Goal: Information Seeking & Learning: Understand process/instructions

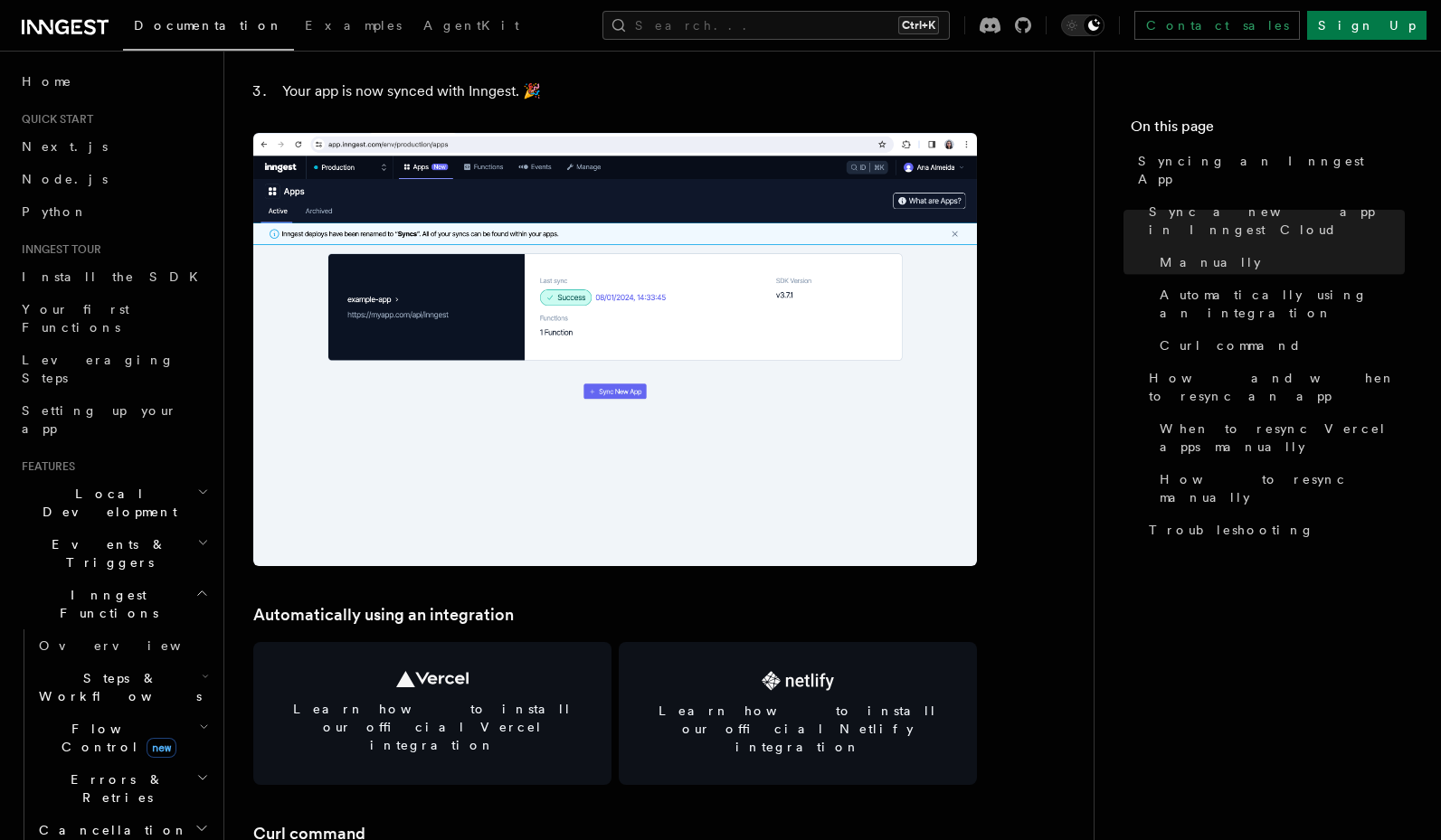
scroll to position [2279, 0]
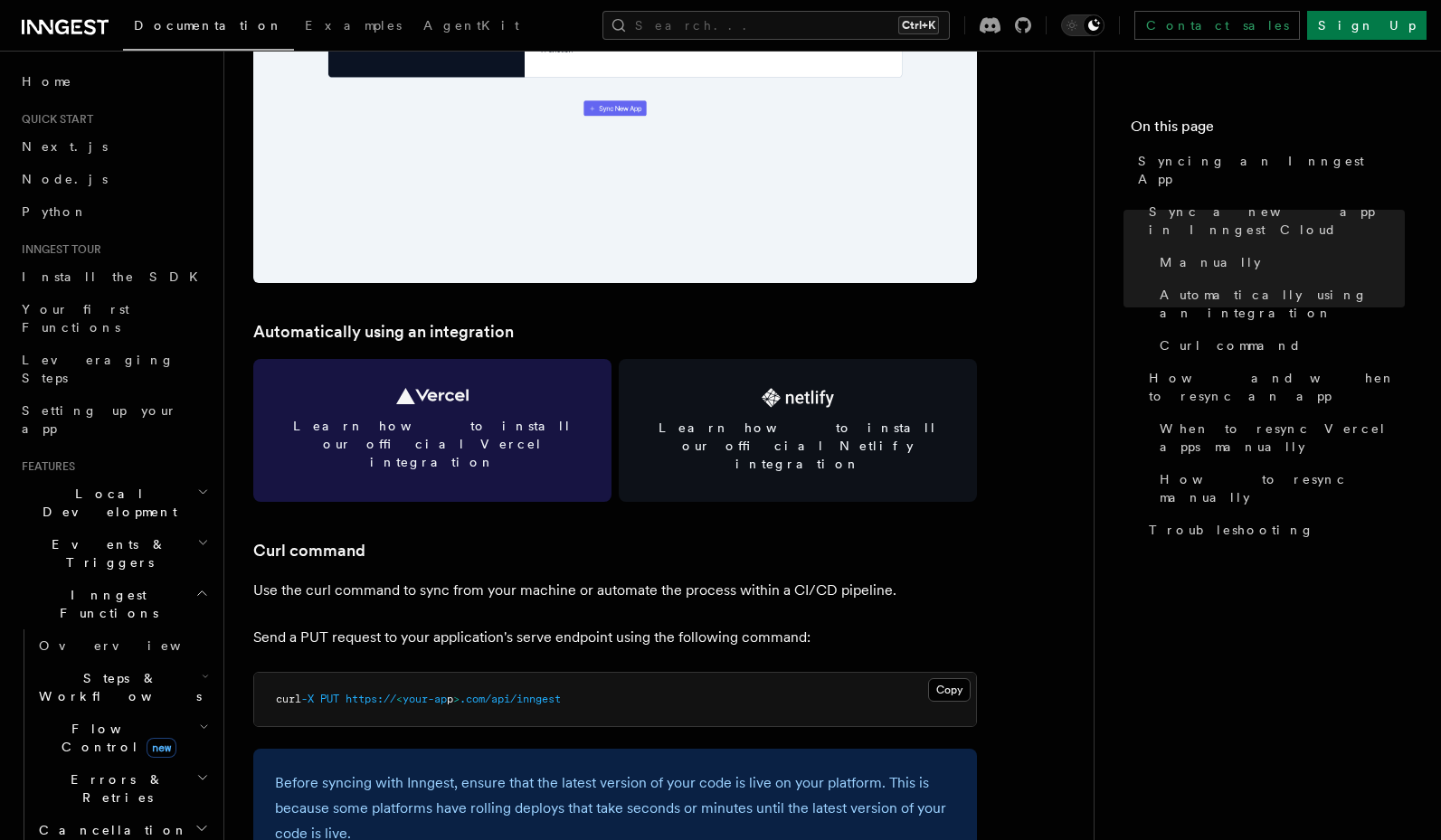
click at [520, 423] on span "Learn how to install our official Vercel integration" at bounding box center [432, 444] width 315 height 55
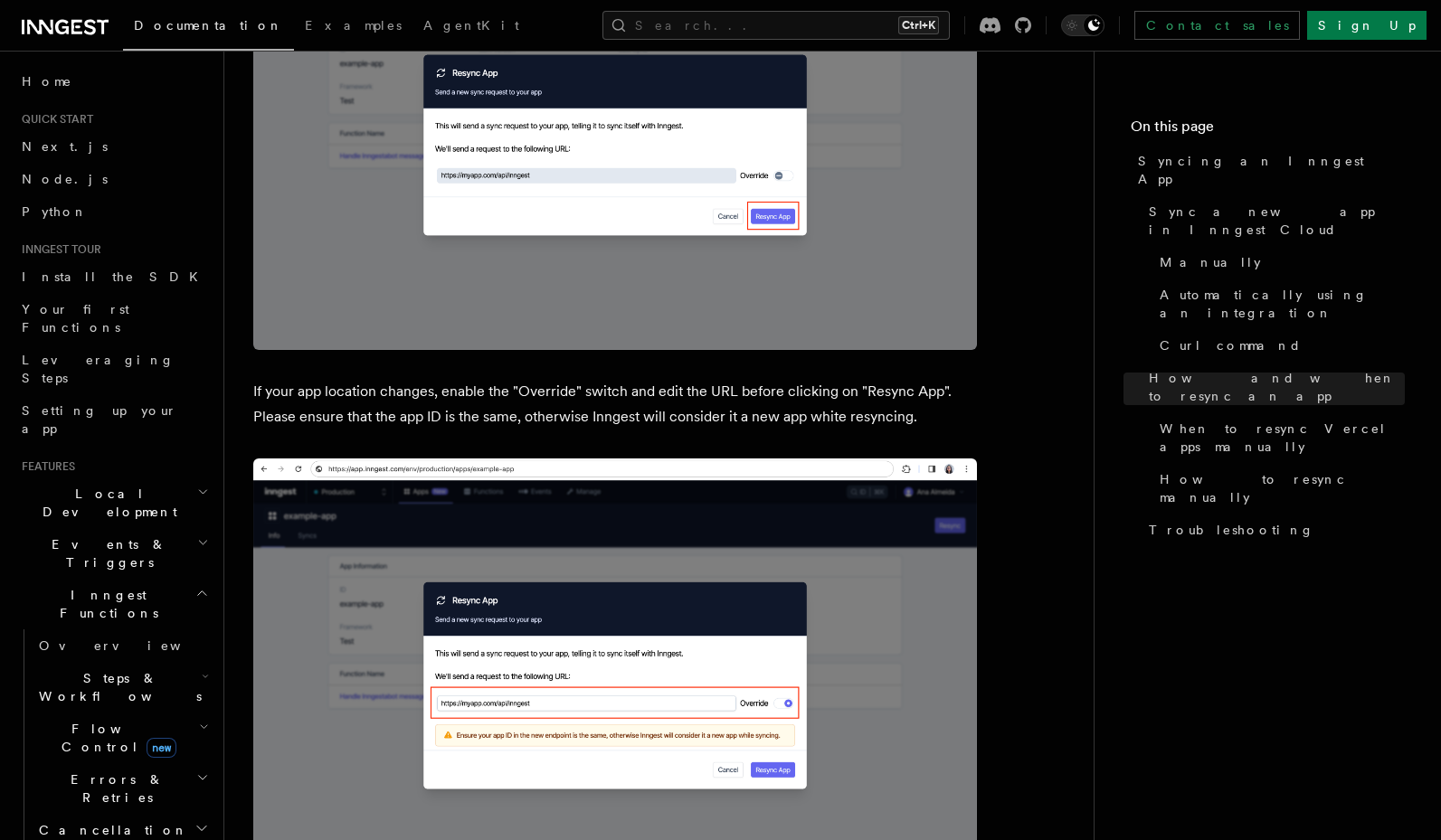
scroll to position [4559, 0]
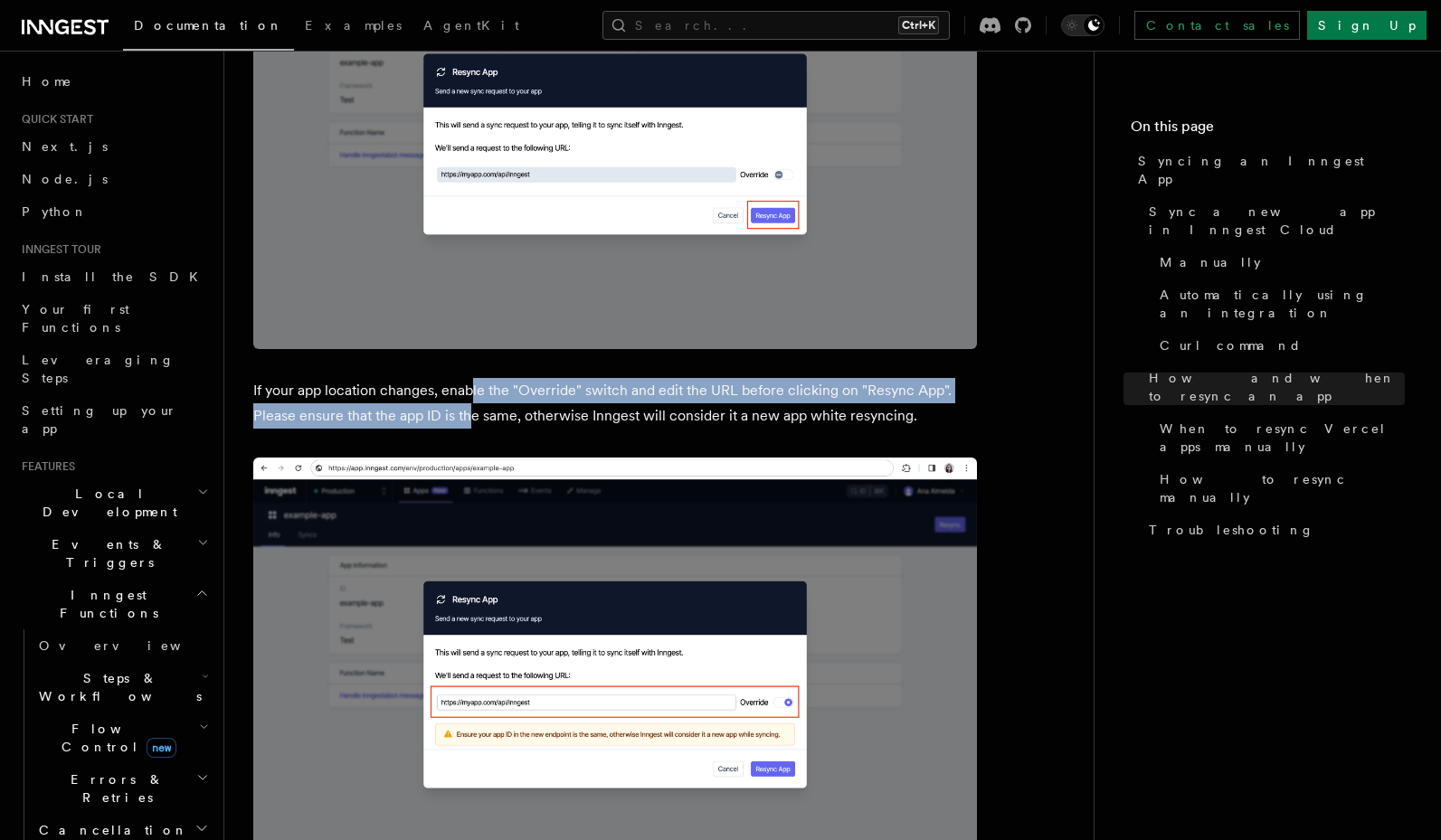
drag, startPoint x: 470, startPoint y: 358, endPoint x: 467, endPoint y: 382, distance: 24.2
click at [467, 382] on p "If your app location changes, enable the "Override" switch and edit the URL bef…" at bounding box center [614, 403] width 723 height 51
drag, startPoint x: 470, startPoint y: 360, endPoint x: 462, endPoint y: 382, distance: 23.4
click at [462, 382] on p "If your app location changes, enable the "Override" switch and edit the URL bef…" at bounding box center [614, 403] width 723 height 51
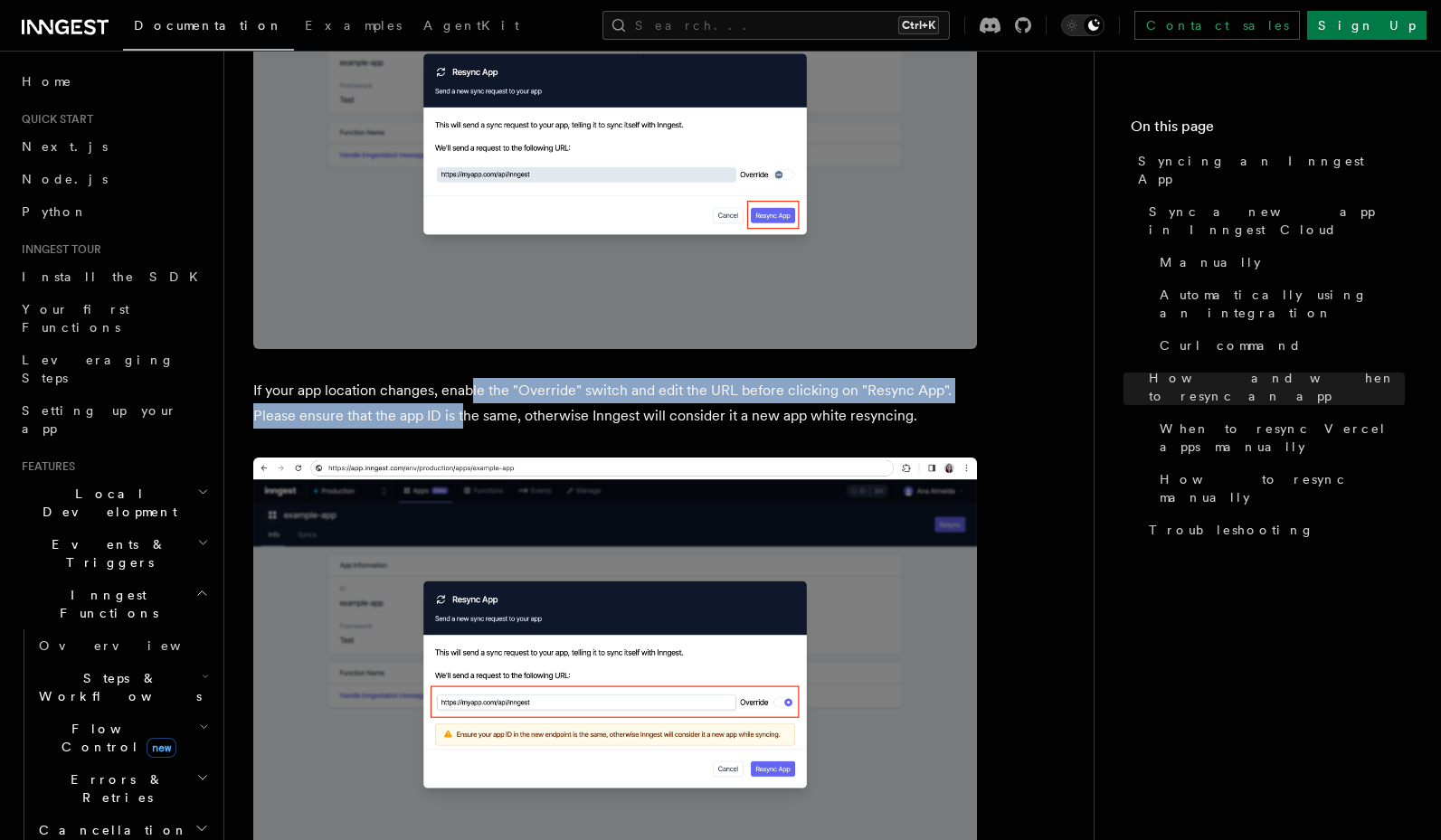
click at [462, 382] on p "If your app location changes, enable the "Override" switch and edit the URL bef…" at bounding box center [614, 403] width 723 height 51
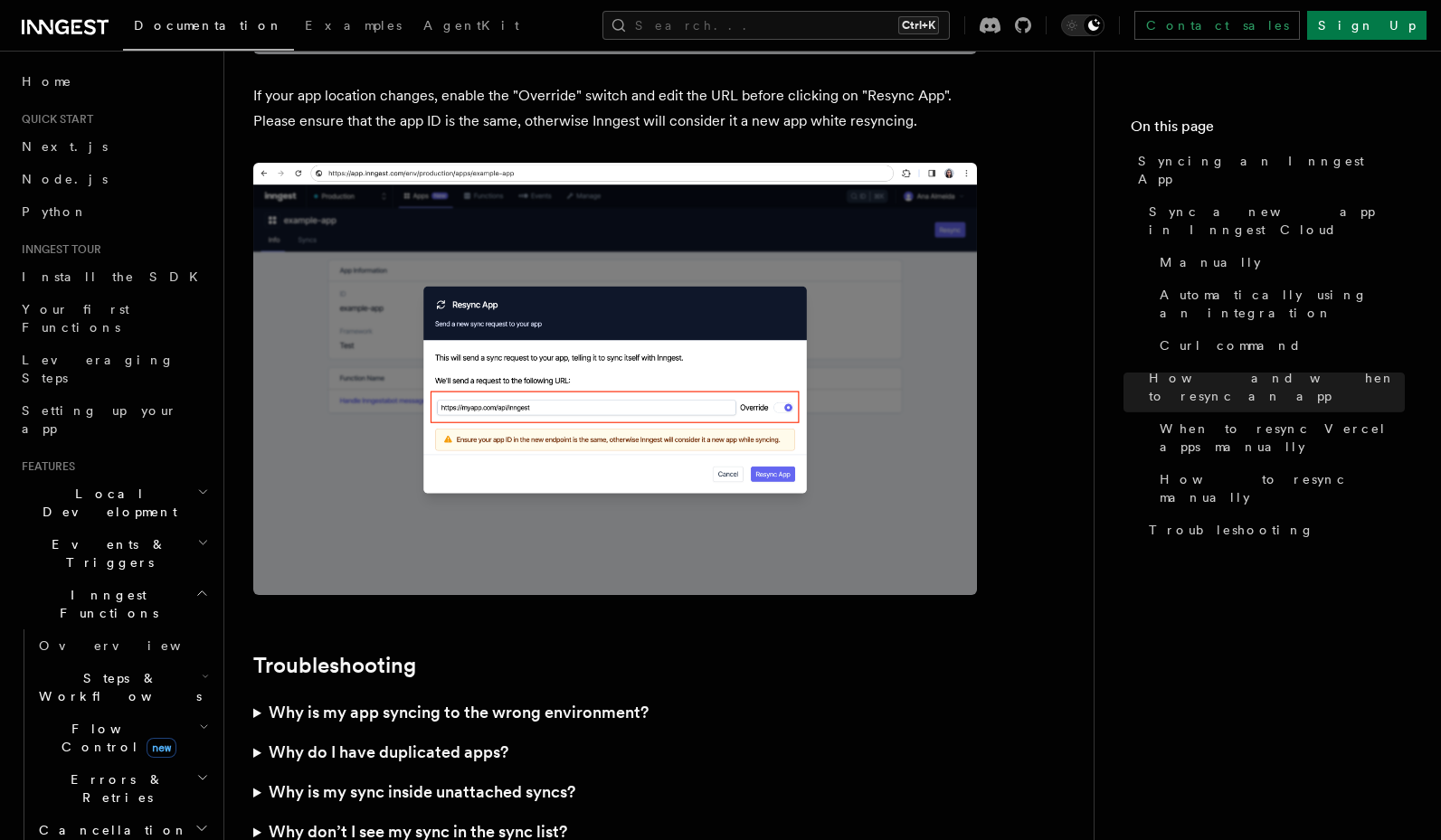
scroll to position [4994, 0]
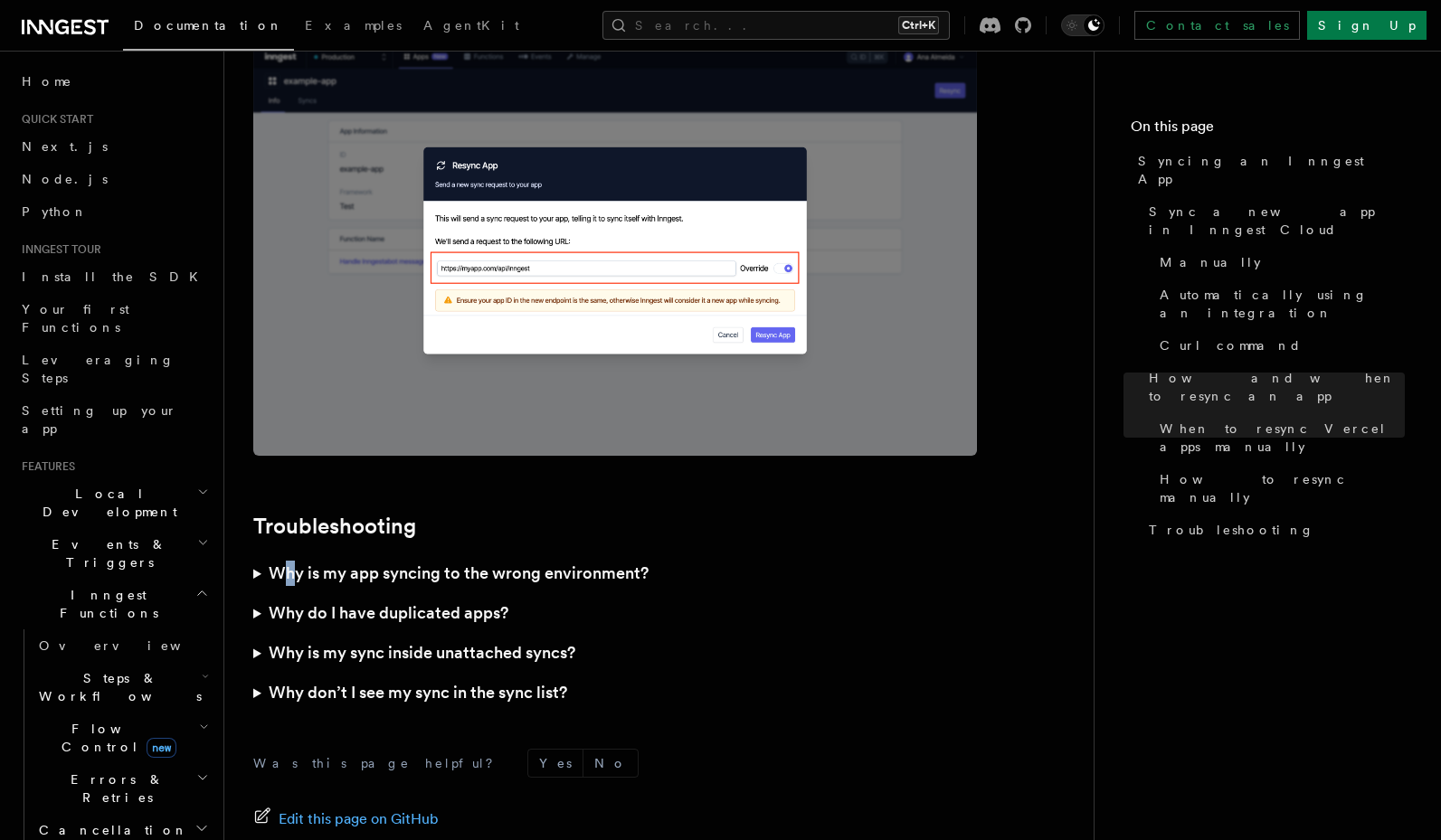
drag, startPoint x: 291, startPoint y: 525, endPoint x: 288, endPoint y: 545, distance: 20.2
click at [290, 561] on h3 "Why is my app syncing to the wrong environment?" at bounding box center [458, 573] width 380 height 25
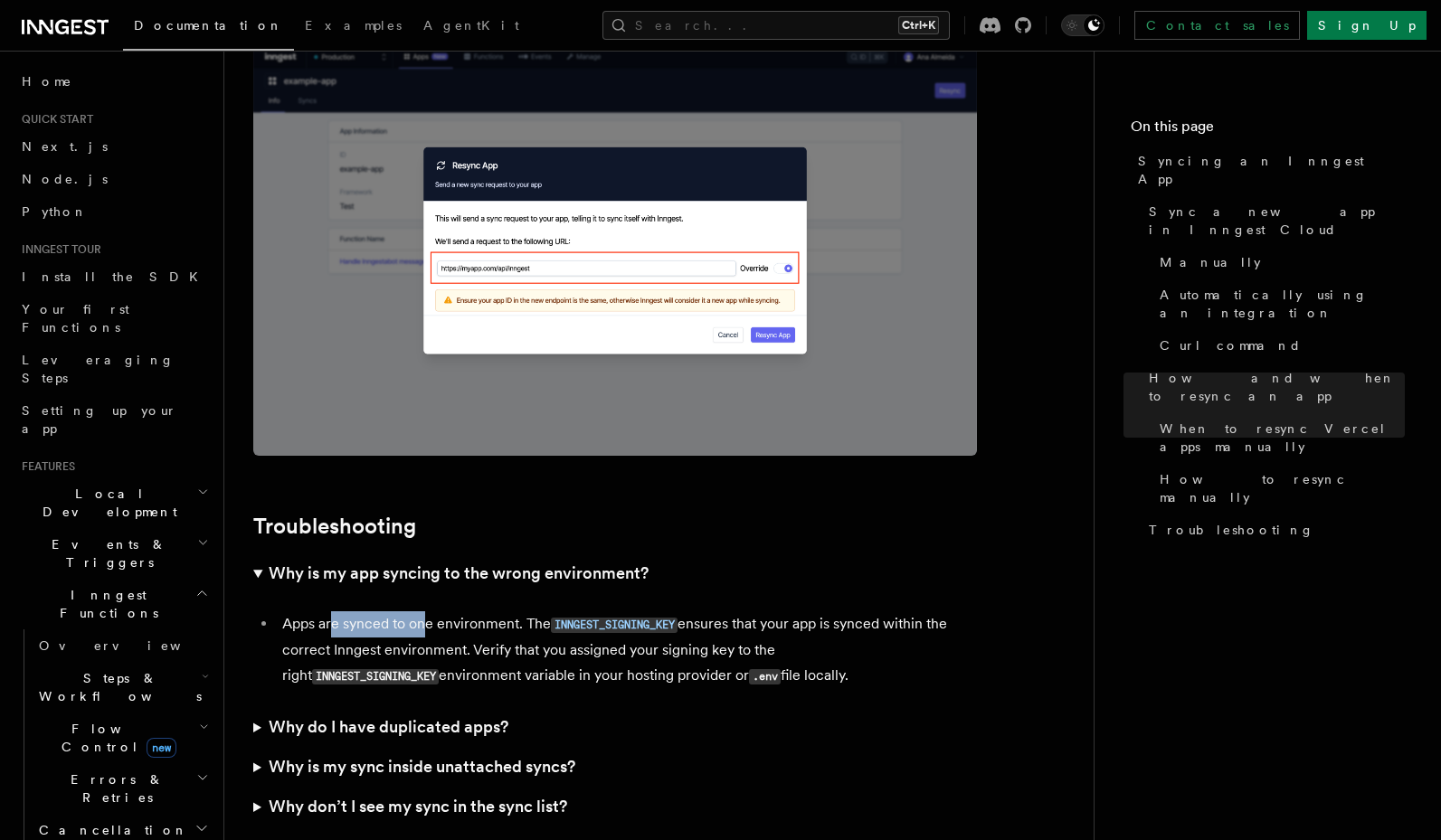
drag, startPoint x: 359, startPoint y: 601, endPoint x: 440, endPoint y: 592, distance: 81.5
click at [440, 611] on li "Apps are synced to one environment. The INNGEST_SIGNING_KEY ensures that your a…" at bounding box center [627, 650] width 700 height 78
click at [443, 611] on li "Apps are synced to one environment. The INNGEST_SIGNING_KEY ensures that your a…" at bounding box center [627, 650] width 700 height 78
click at [458, 611] on li "Apps are synced to one environment. The INNGEST_SIGNING_KEY ensures that your a…" at bounding box center [627, 650] width 700 height 78
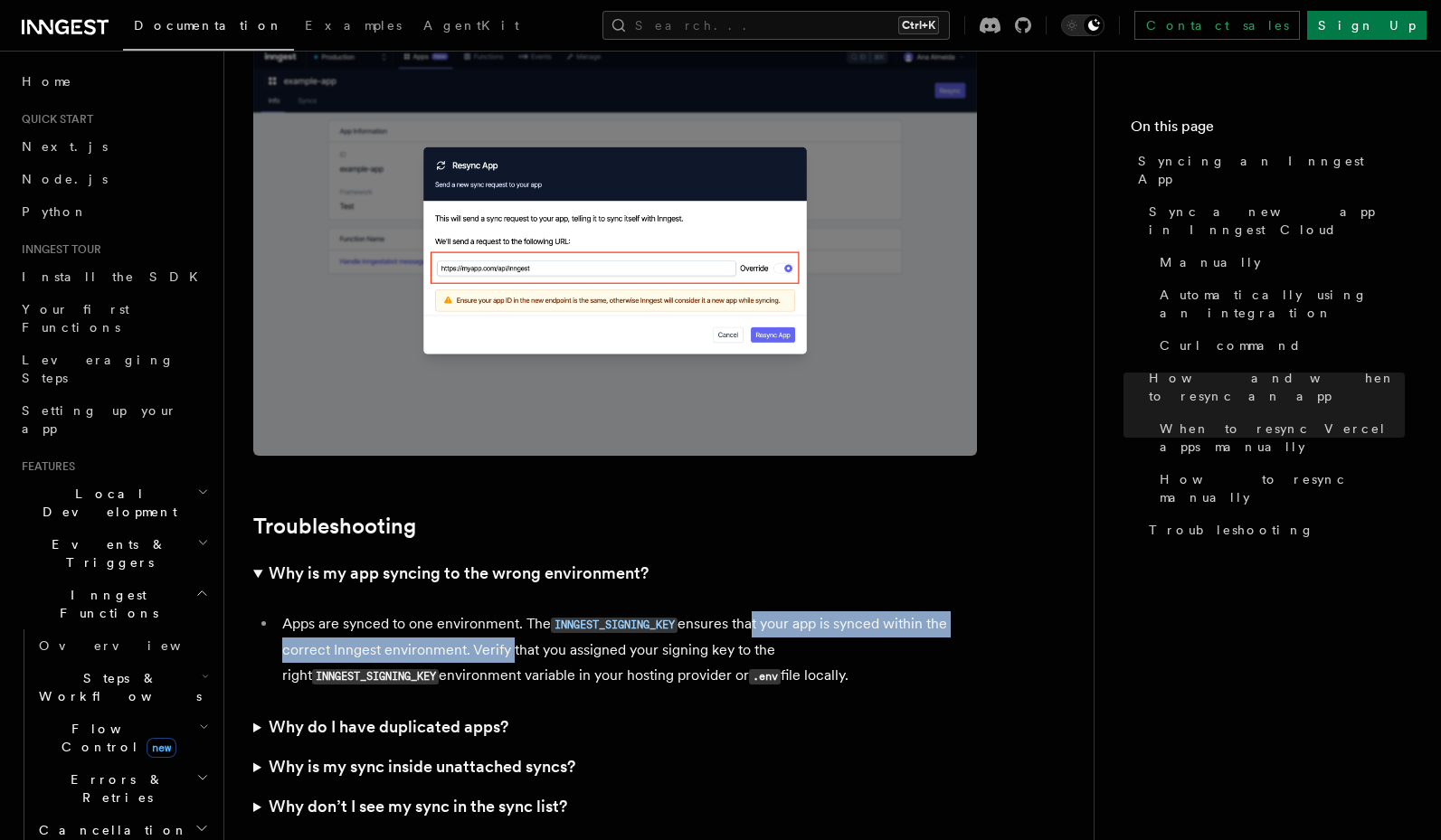
drag, startPoint x: 749, startPoint y: 590, endPoint x: 505, endPoint y: 602, distance: 244.3
click at [505, 611] on li "Apps are synced to one environment. The INNGEST_SIGNING_KEY ensures that your a…" at bounding box center [627, 650] width 700 height 78
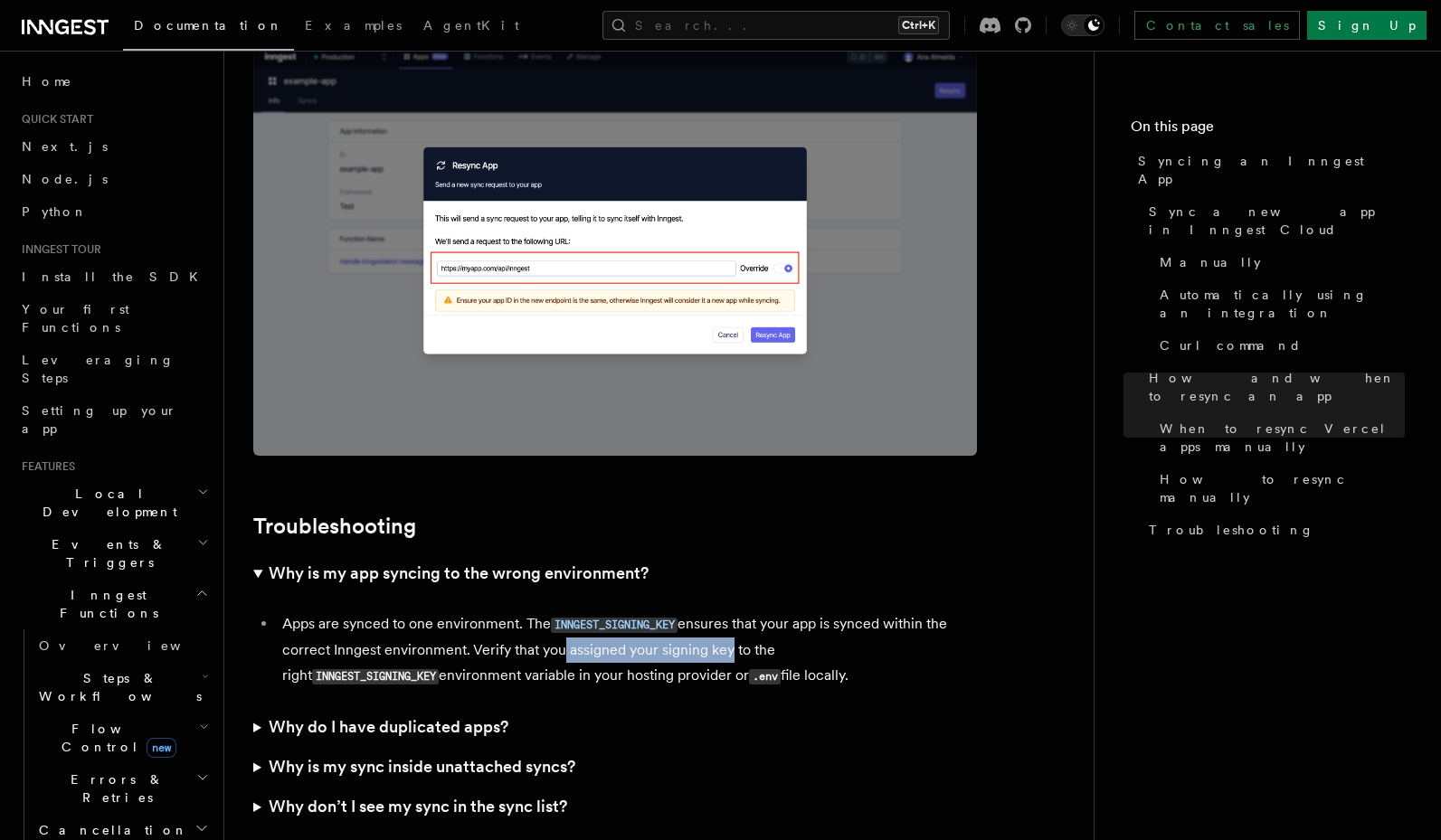
drag, startPoint x: 555, startPoint y: 611, endPoint x: 721, endPoint y: 623, distance: 166.4
click at [721, 623] on li "Apps are synced to one environment. The INNGEST_SIGNING_KEY ensures that your a…" at bounding box center [627, 650] width 700 height 78
drag, startPoint x: 660, startPoint y: 623, endPoint x: 636, endPoint y: 619, distance: 24.3
click at [636, 619] on li "Apps are synced to one environment. The INNGEST_SIGNING_KEY ensures that your a…" at bounding box center [627, 650] width 700 height 78
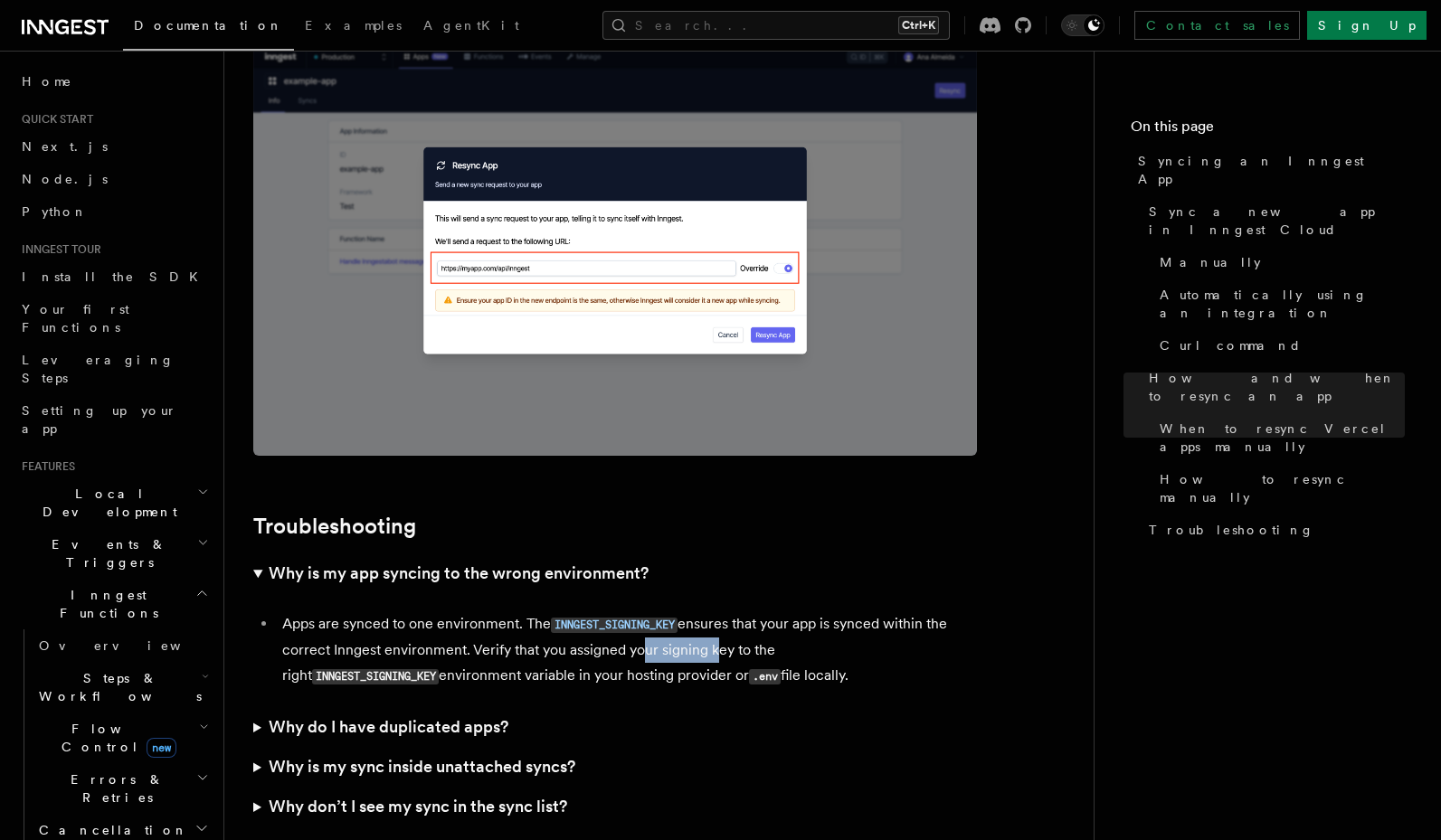
click at [636, 619] on li "Apps are synced to one environment. The INNGEST_SIGNING_KEY ensures that your a…" at bounding box center [627, 650] width 700 height 78
click at [401, 670] on code "INNGEST_SIGNING_KEY" at bounding box center [375, 677] width 127 height 16
copy code "INNGEST_SIGNING_KEY"
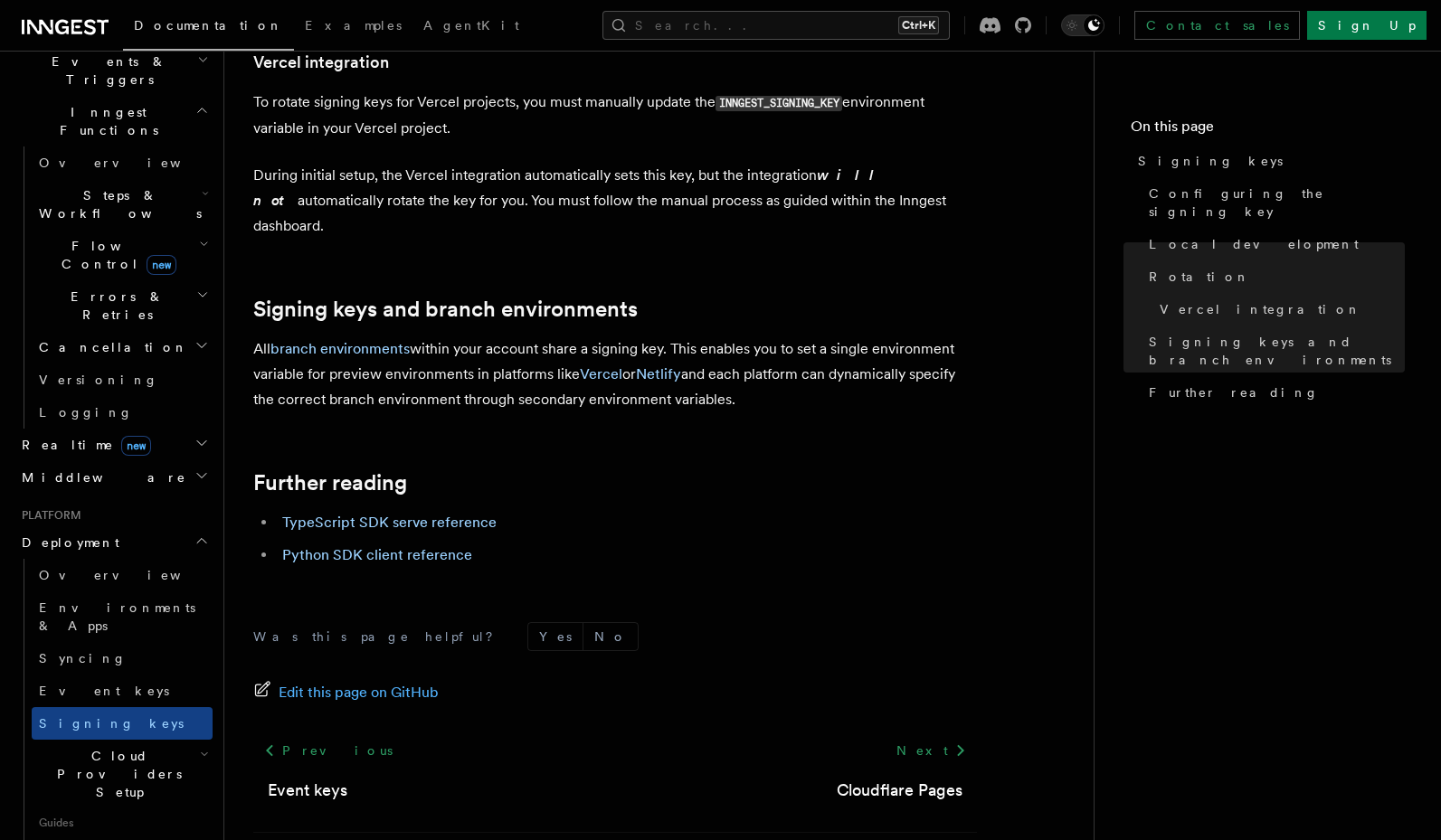
scroll to position [1891, 0]
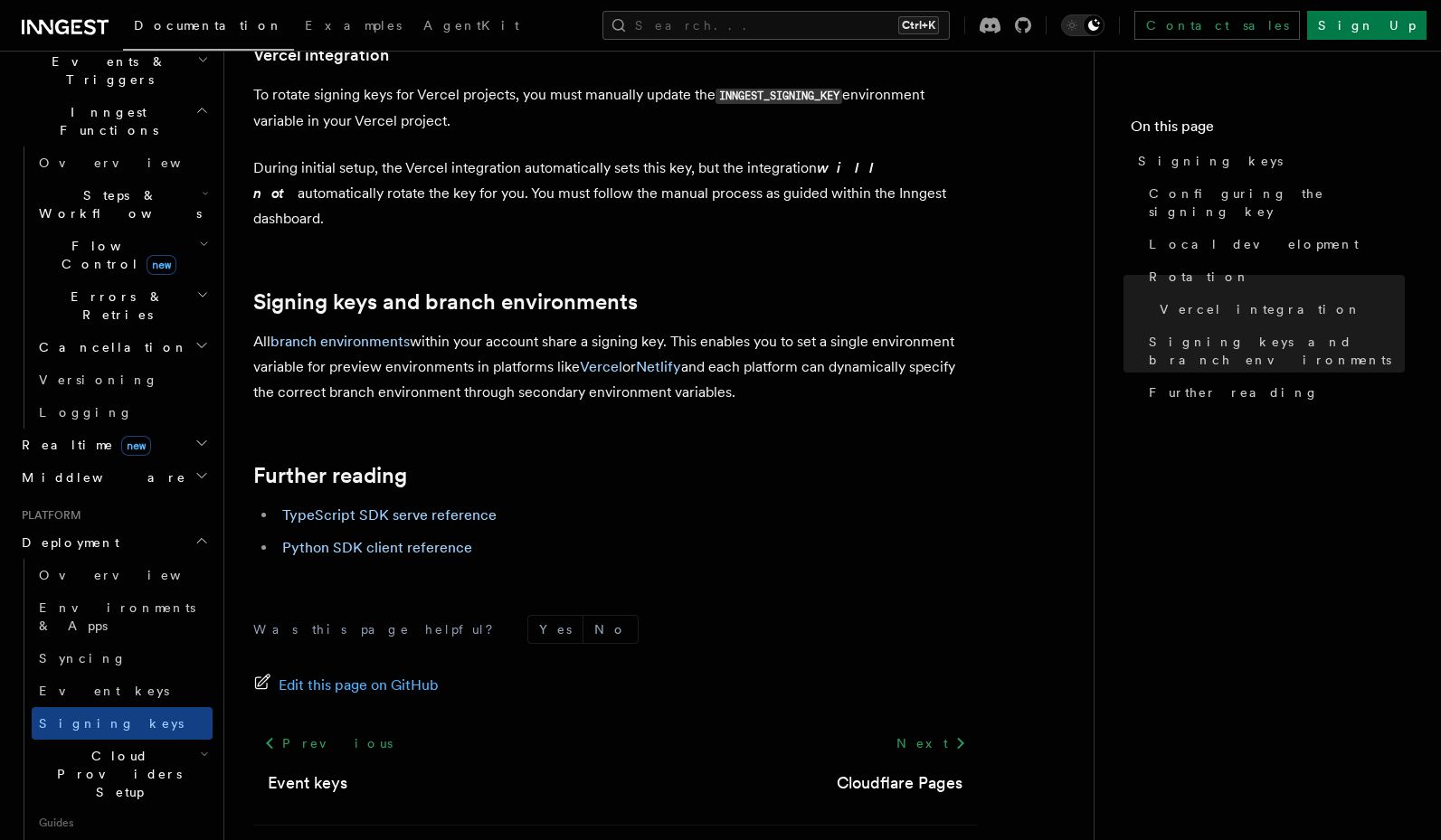
drag, startPoint x: 783, startPoint y: 294, endPoint x: 791, endPoint y: 305, distance: 13.6
click at [791, 330] on p "All branch environments within your account share a signing key. This enables y…" at bounding box center [614, 368] width 723 height 76
drag, startPoint x: 512, startPoint y: 312, endPoint x: 527, endPoint y: 312, distance: 15.0
click at [527, 330] on p "All branch environments within your account share a signing key. This enables y…" at bounding box center [614, 368] width 723 height 76
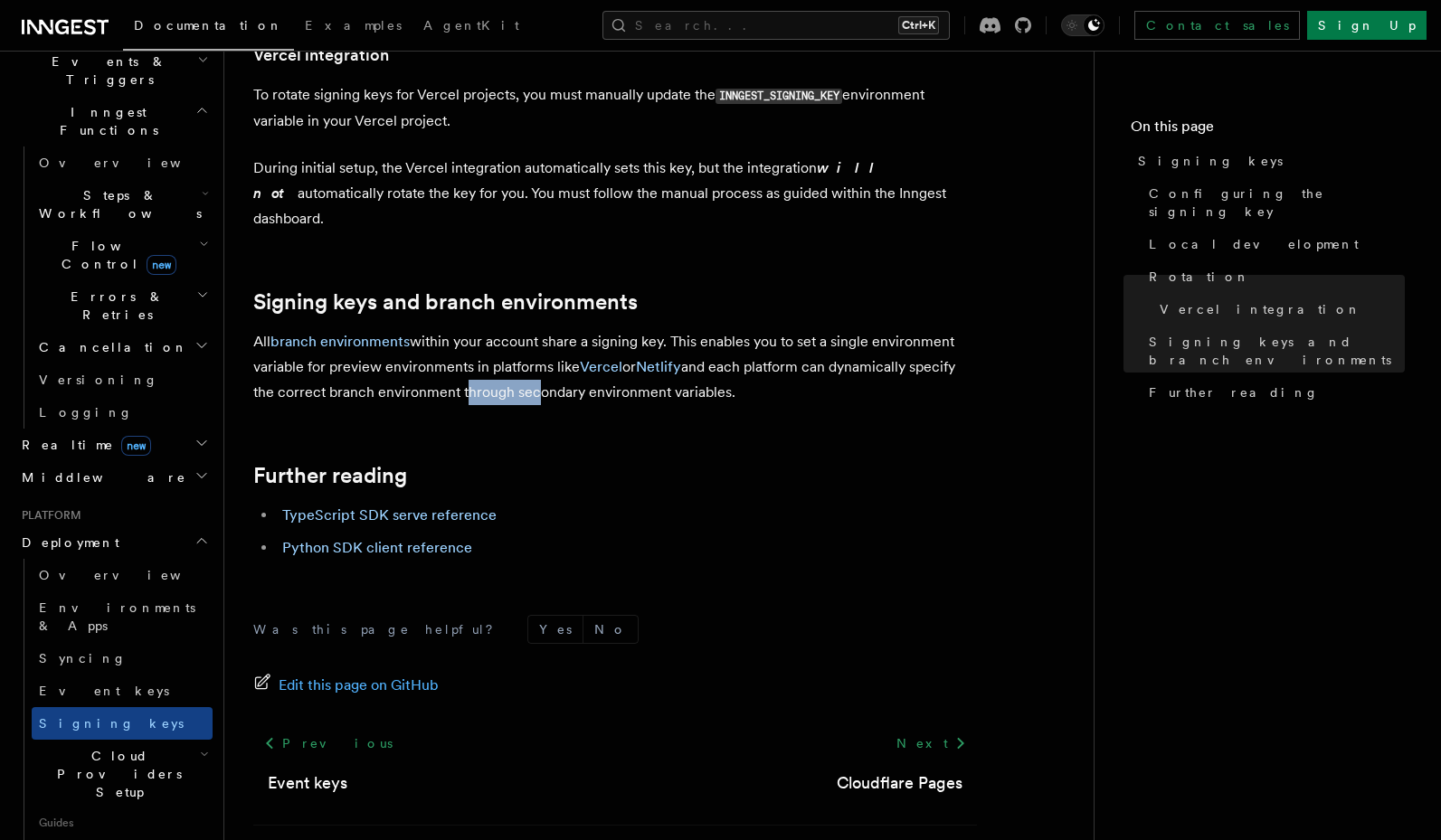
click at [527, 330] on p "All branch environments within your account share a signing key. This enables y…" at bounding box center [614, 368] width 723 height 76
click at [379, 332] on link "branch environments" at bounding box center [340, 341] width 139 height 18
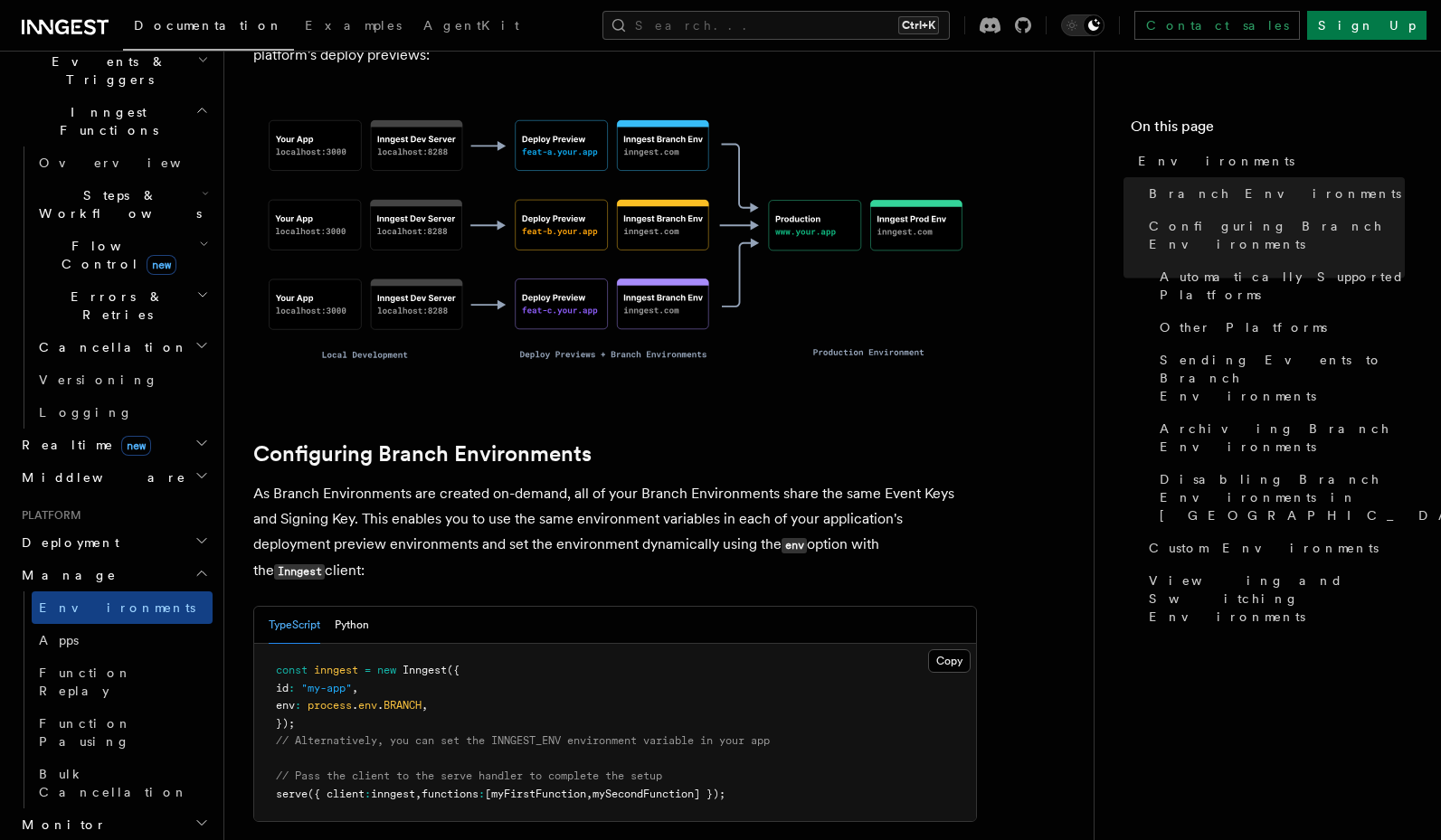
scroll to position [1333, 0]
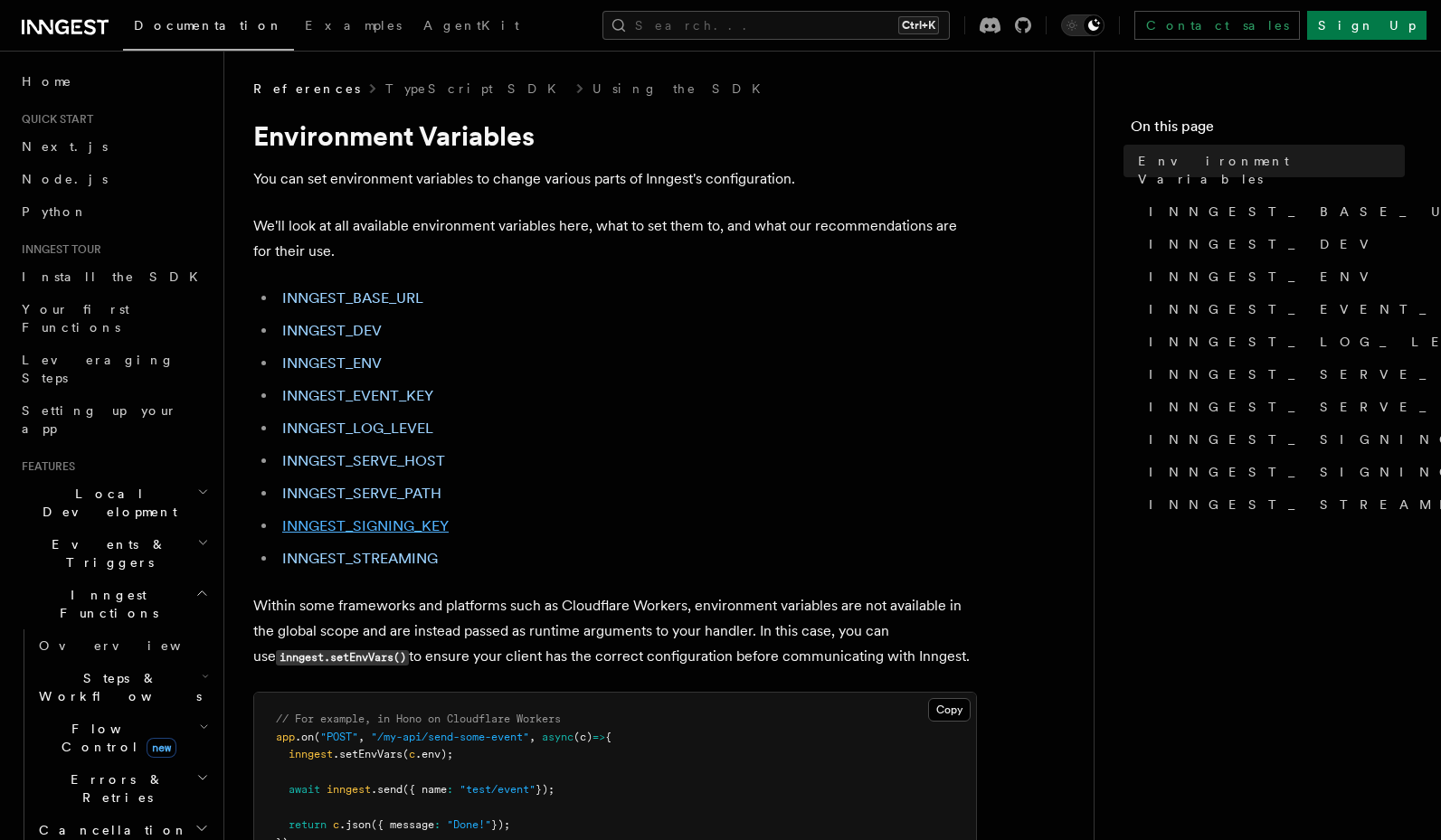
click at [434, 524] on link "INNGEST_SIGNING_KEY" at bounding box center [366, 526] width 167 height 18
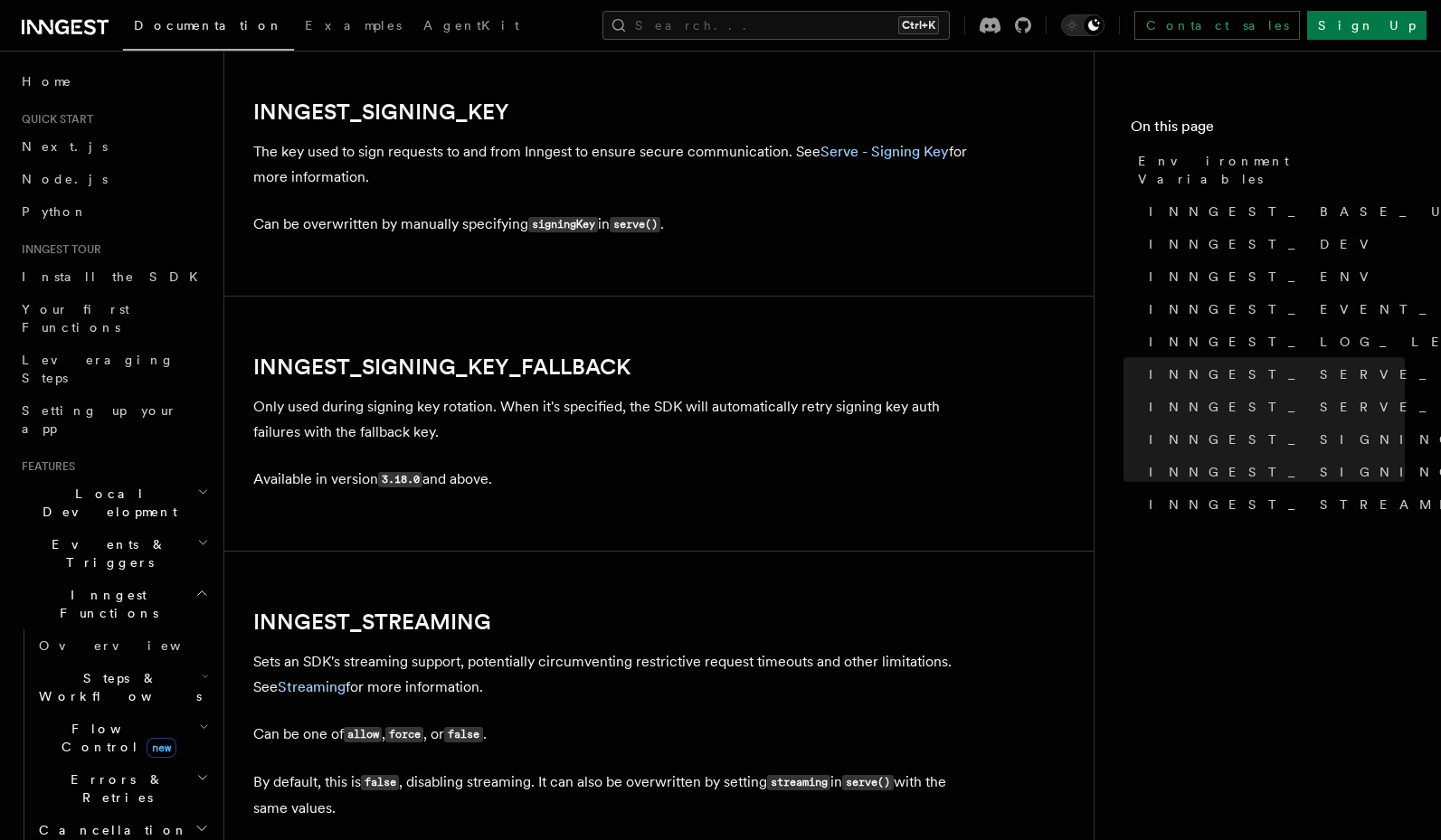
scroll to position [3178, 0]
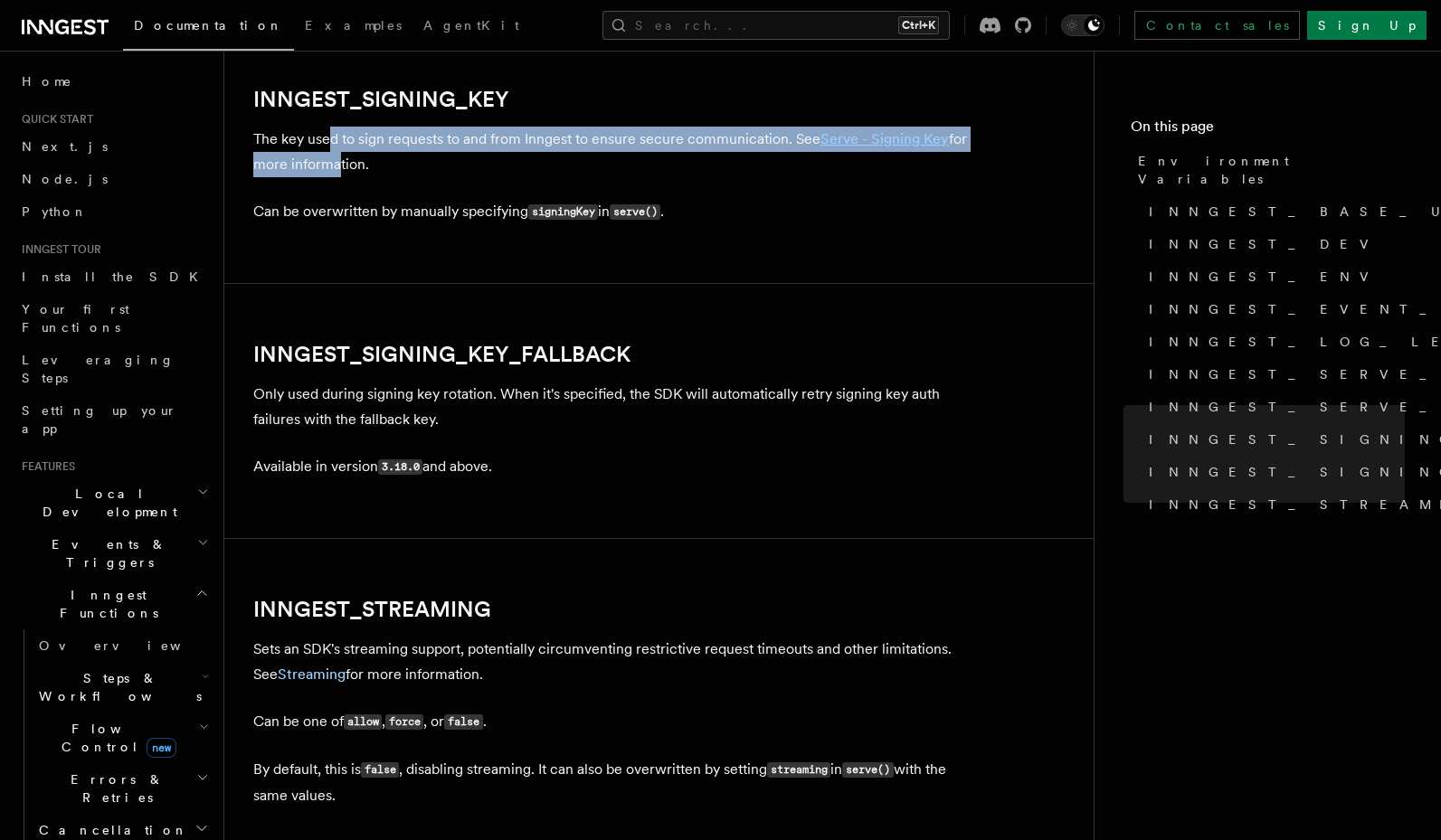
drag, startPoint x: 327, startPoint y: 142, endPoint x: 332, endPoint y: 166, distance: 24.5
click at [332, 166] on p "The key used to sign requests to and from Inngest to ensure secure communicatio…" at bounding box center [614, 152] width 723 height 51
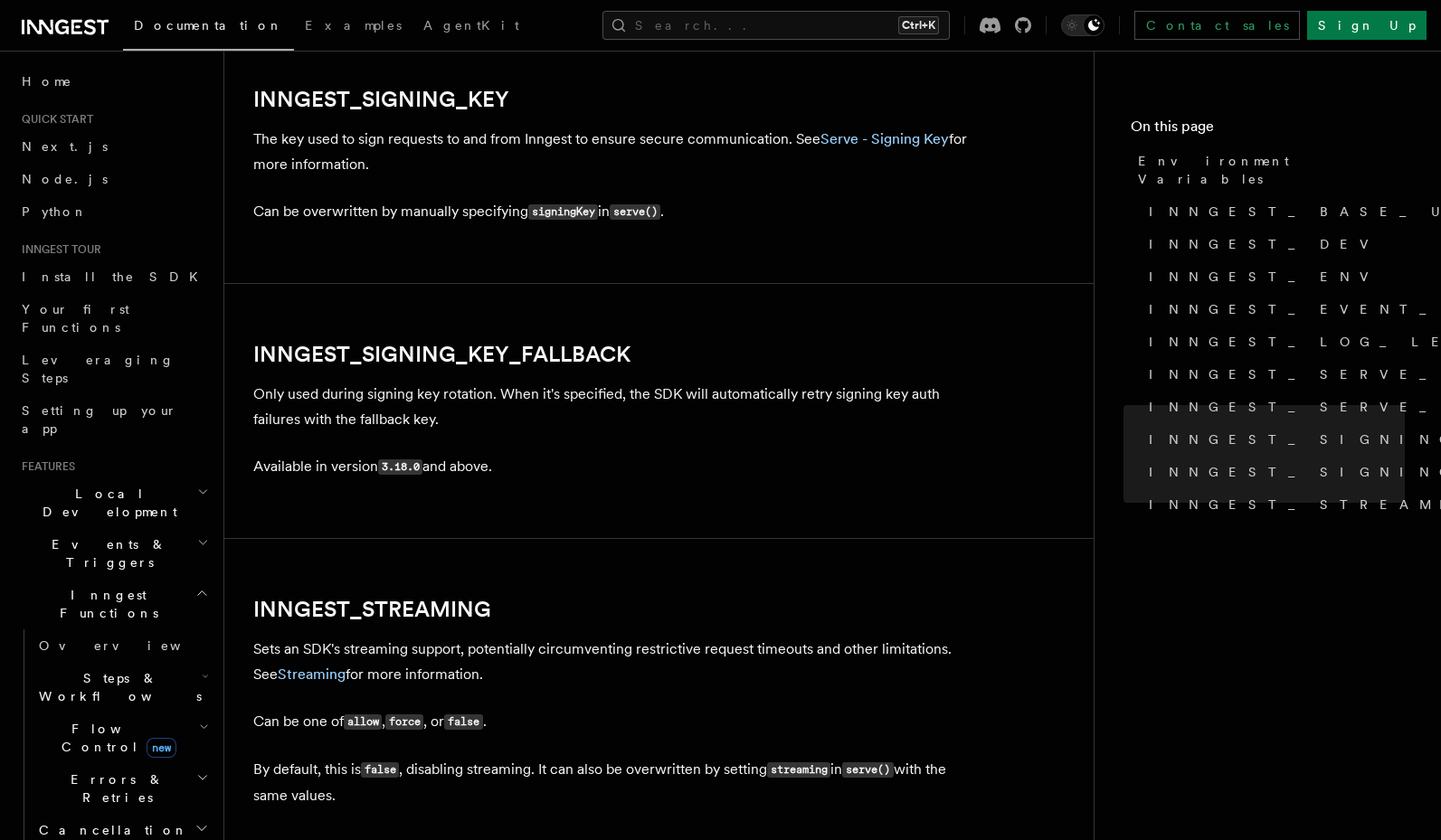
drag, startPoint x: 418, startPoint y: 127, endPoint x: 471, endPoint y: 157, distance: 60.9
click at [471, 157] on p "The key used to sign requests to and from Inngest to ensure secure communicatio…" at bounding box center [614, 152] width 723 height 51
click at [344, 97] on link "INNGEST_SIGNING_KEY" at bounding box center [381, 99] width 256 height 25
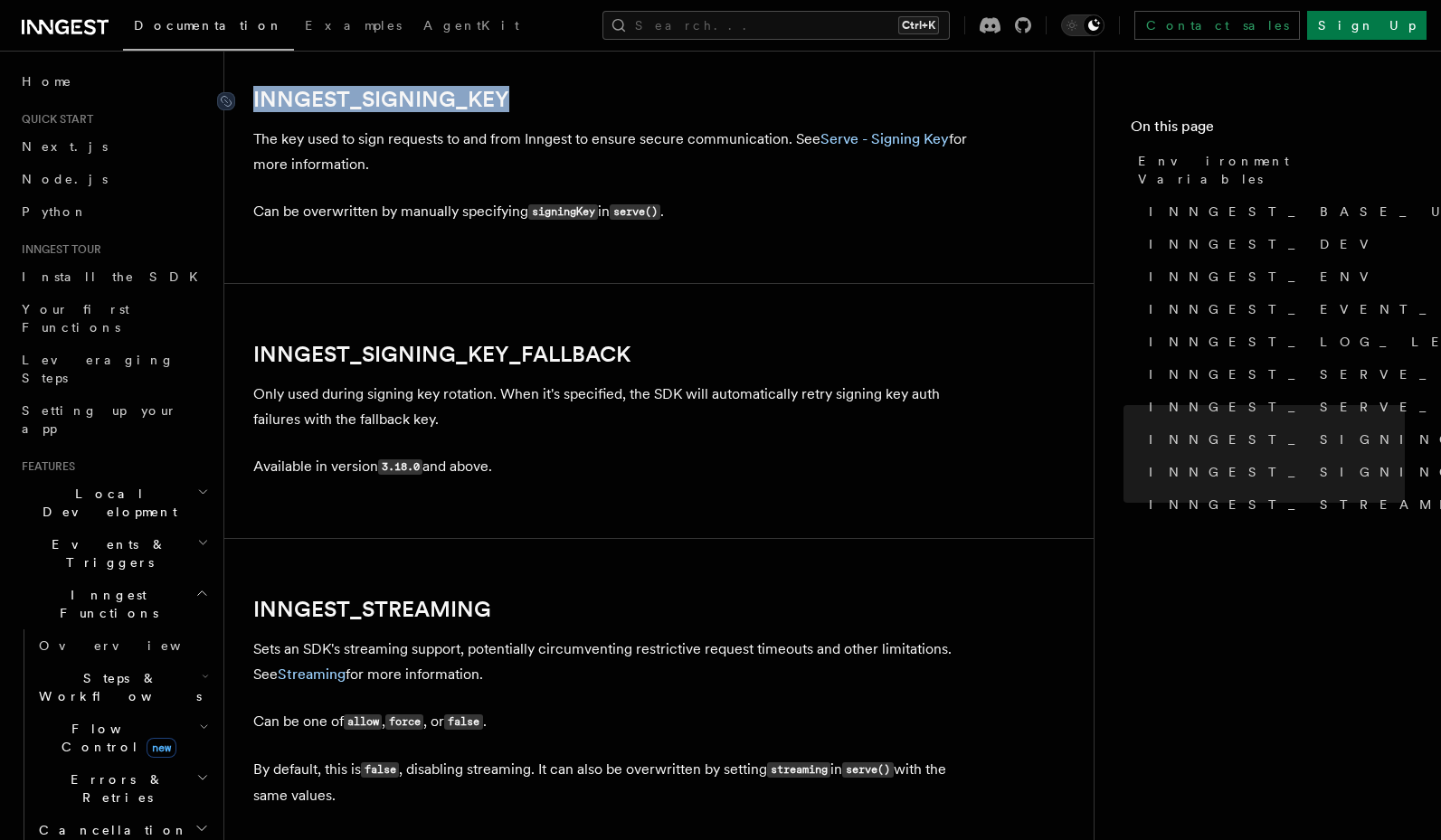
drag, startPoint x: 550, startPoint y: 97, endPoint x: 256, endPoint y: 99, distance: 294.0
click at [256, 99] on h2 "INNGEST_SIGNING_KEY" at bounding box center [614, 99] width 723 height 25
copy link "INNGEST_SIGNING_KEY"
